Goal: Transaction & Acquisition: Purchase product/service

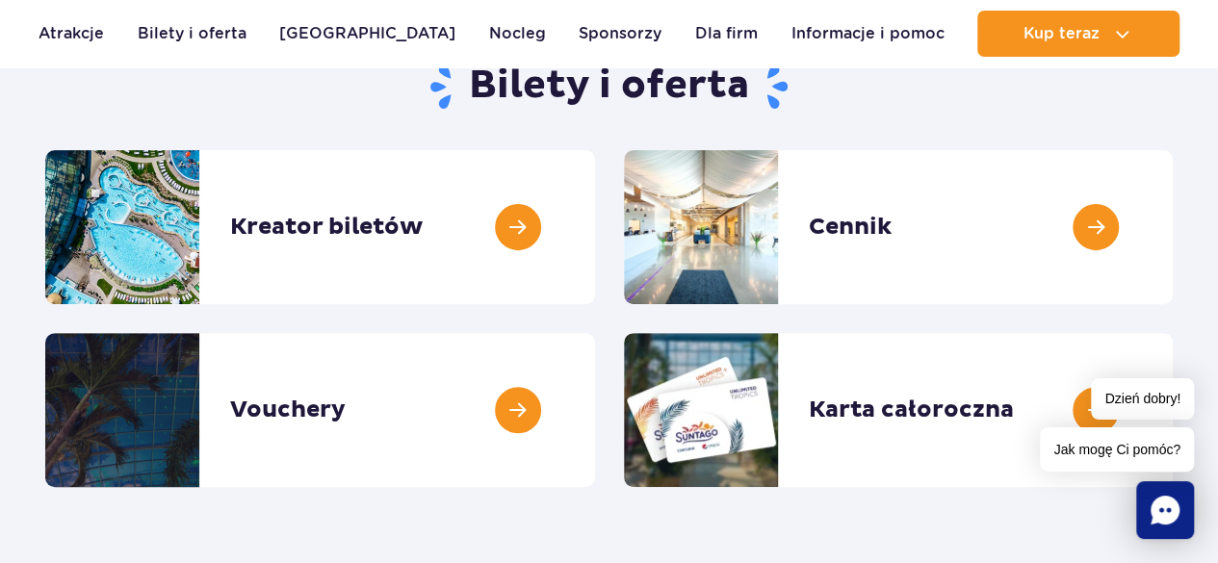
scroll to position [218, 0]
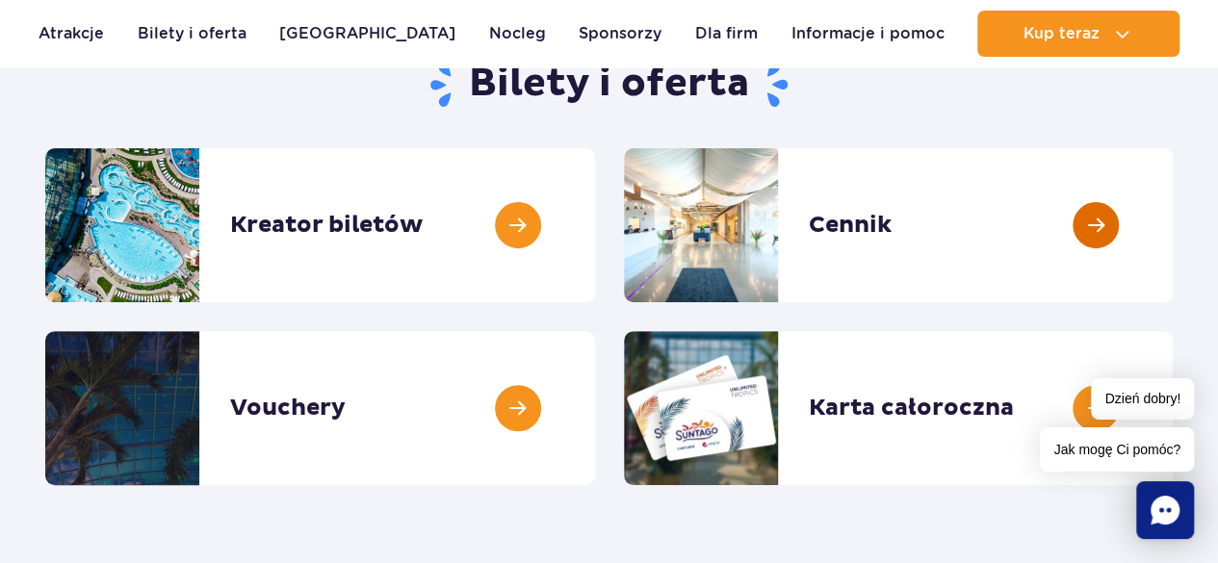
click at [1172, 226] on link at bounding box center [1172, 225] width 0 height 154
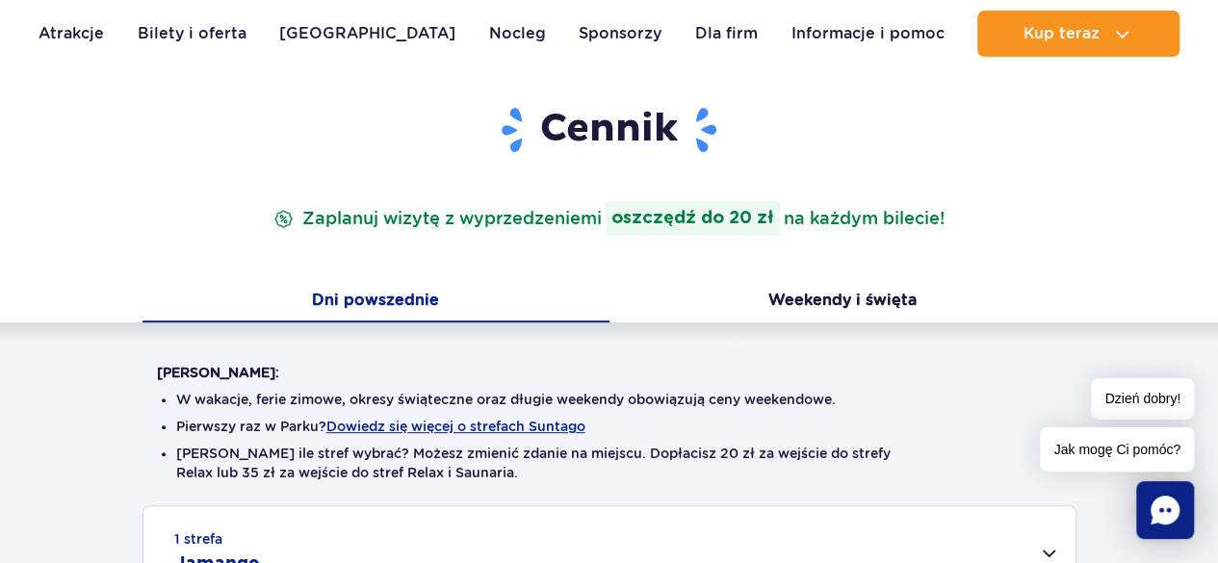
scroll to position [230, 0]
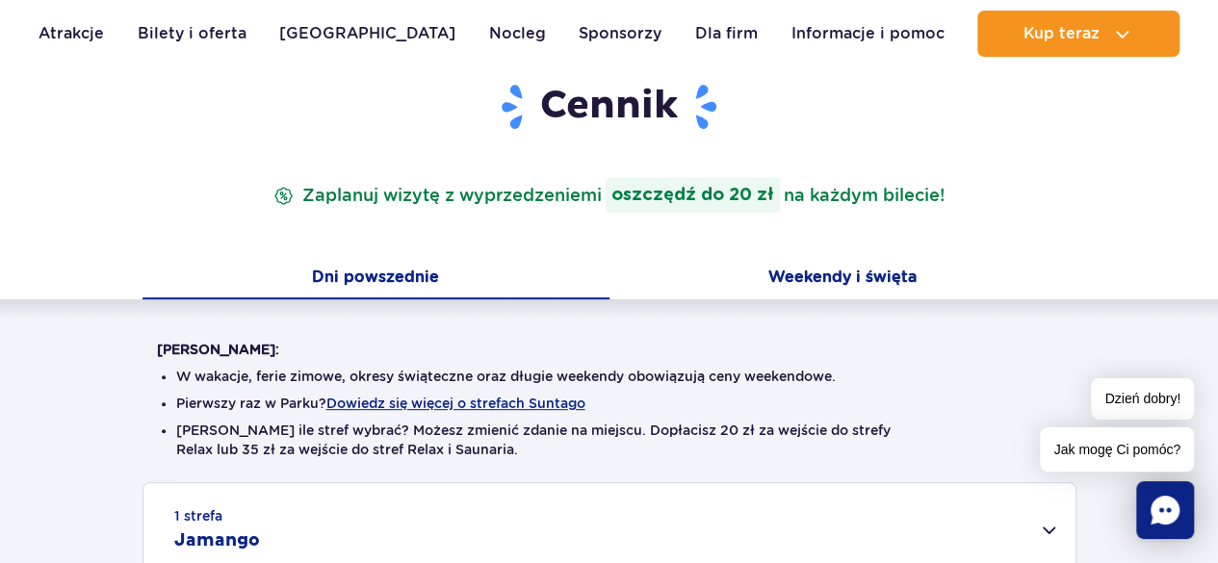
click at [843, 272] on button "Weekendy i święta" at bounding box center [842, 279] width 467 height 40
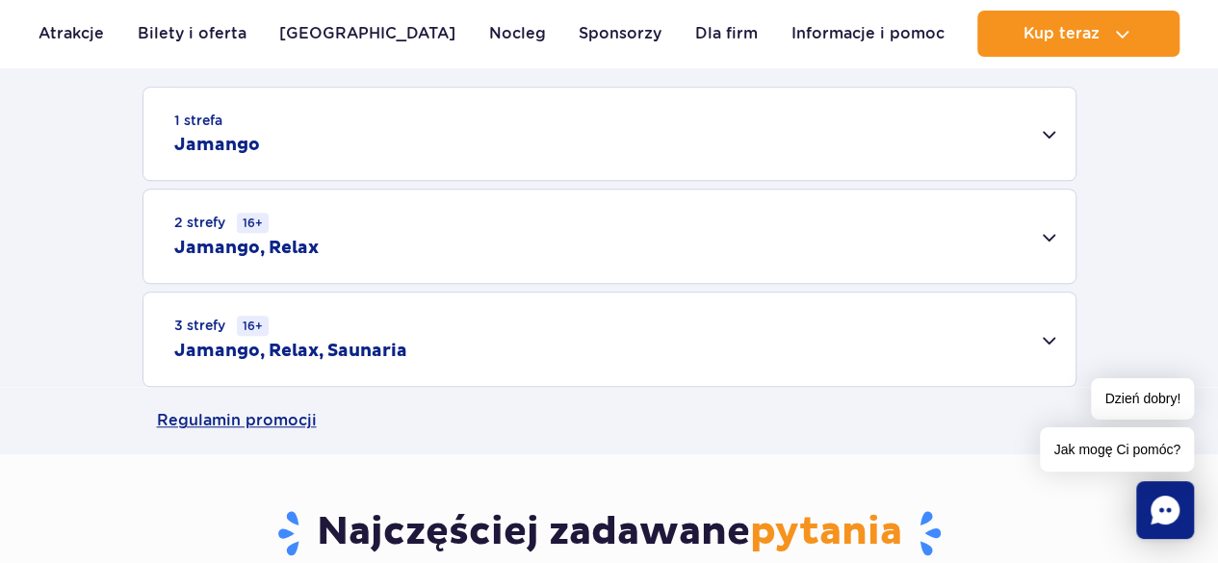
scroll to position [651, 0]
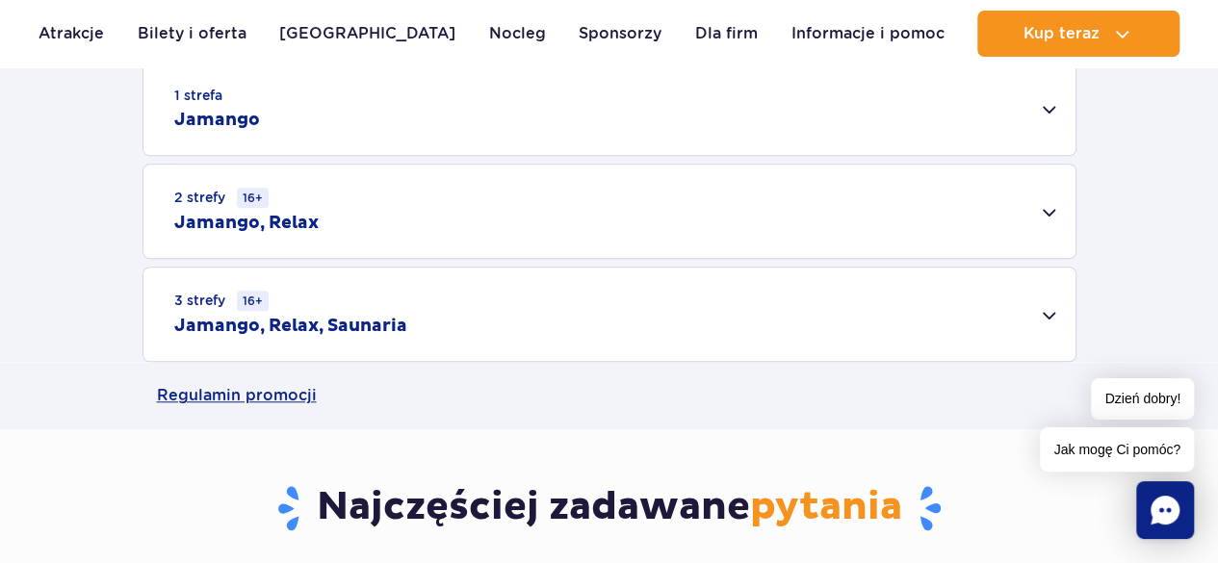
click at [1051, 311] on div "3 strefy 16+ Jamango, Relax, Saunaria" at bounding box center [609, 314] width 932 height 93
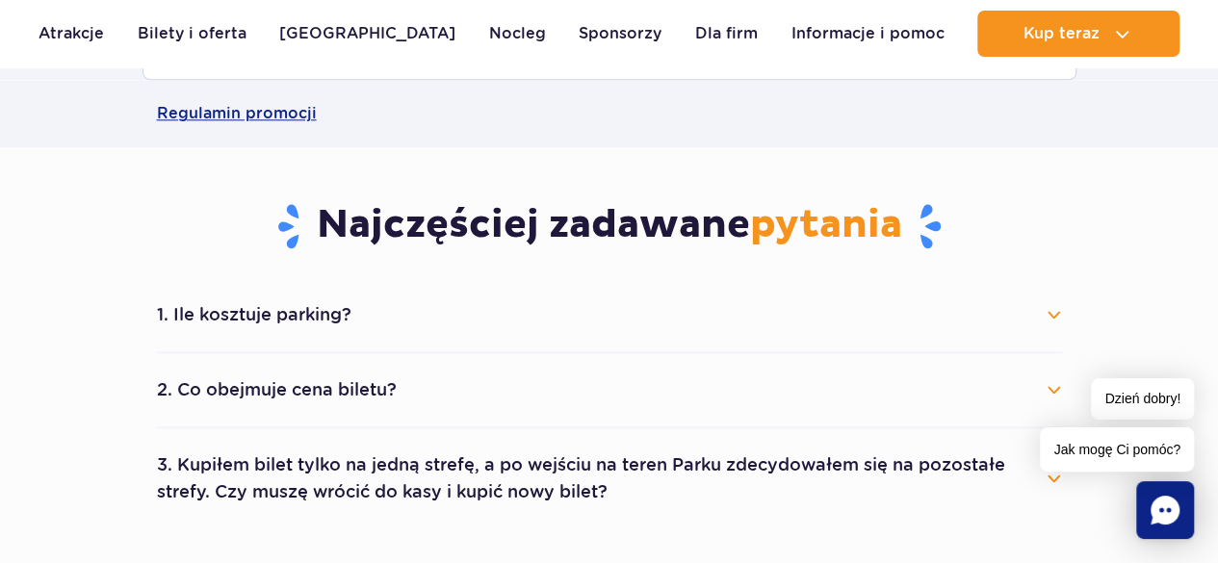
scroll to position [1242, 0]
